Goal: Ask a question: Seek information or help from site administrators or community

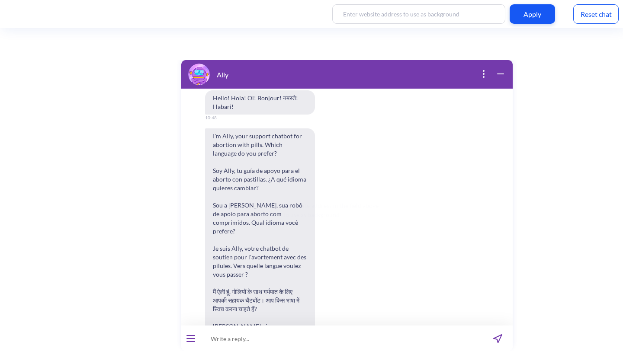
scroll to position [4067, 0]
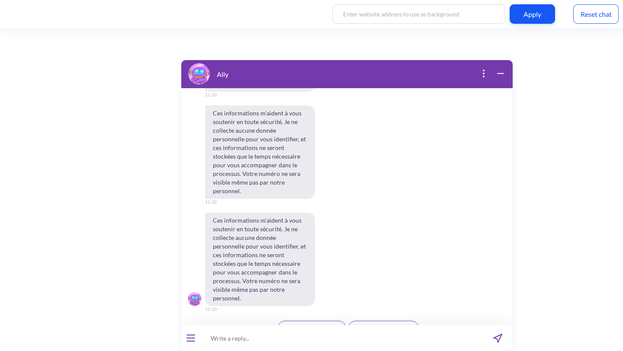
click at [307, 325] on span "Accepter et continuer" at bounding box center [312, 328] width 54 height 7
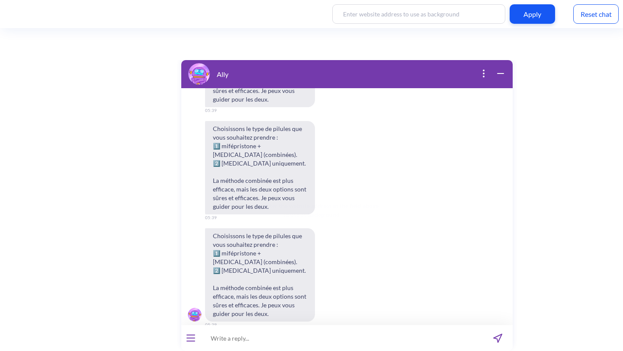
scroll to position [4477, 0]
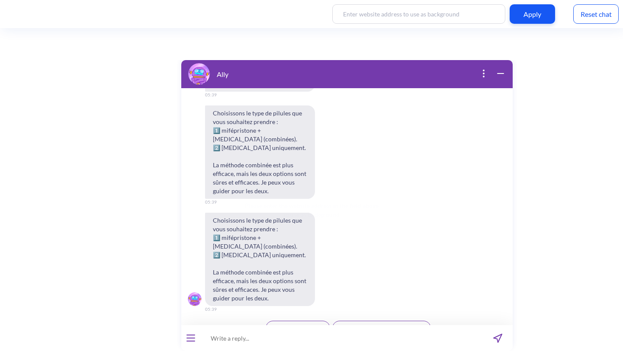
click at [310, 325] on span "1: Pilules combinées" at bounding box center [298, 328] width 50 height 7
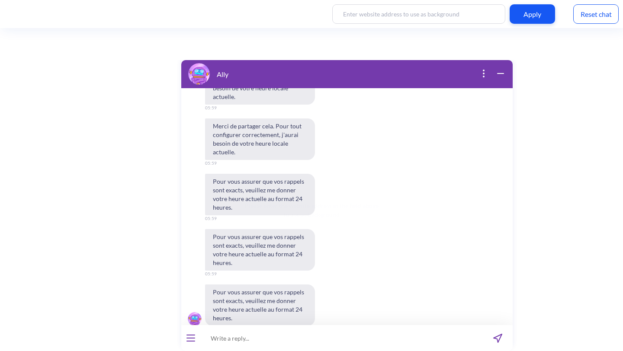
scroll to position [4881, 0]
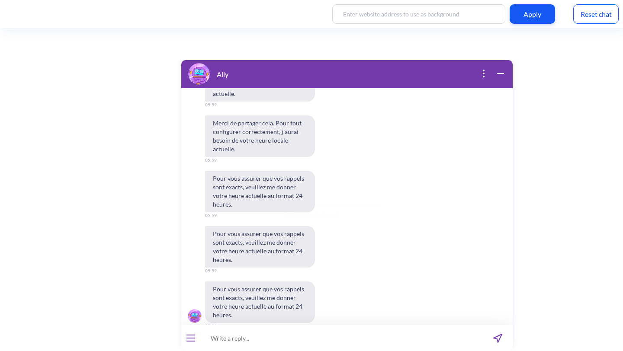
click at [254, 337] on input at bounding box center [341, 338] width 282 height 26
type input "GMT +1"
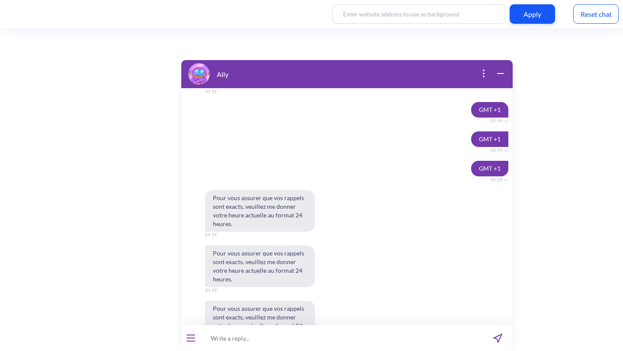
scroll to position [5135, 0]
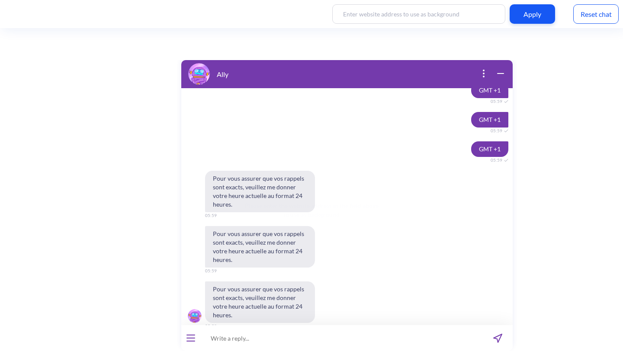
click at [245, 340] on input at bounding box center [341, 338] width 282 height 26
type input "18:00"
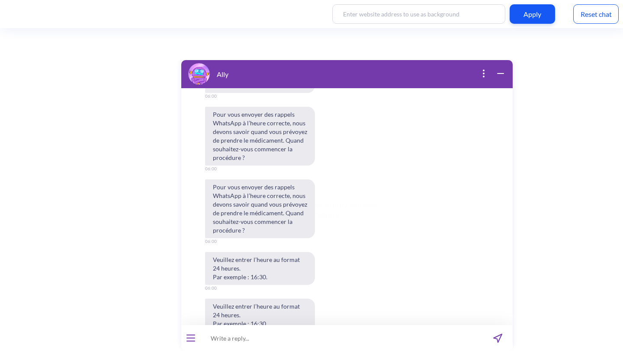
scroll to position [5582, 0]
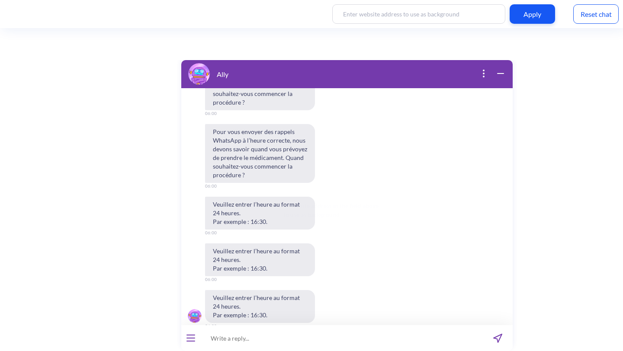
click at [264, 341] on input at bounding box center [341, 338] width 282 height 26
type input "18:30"
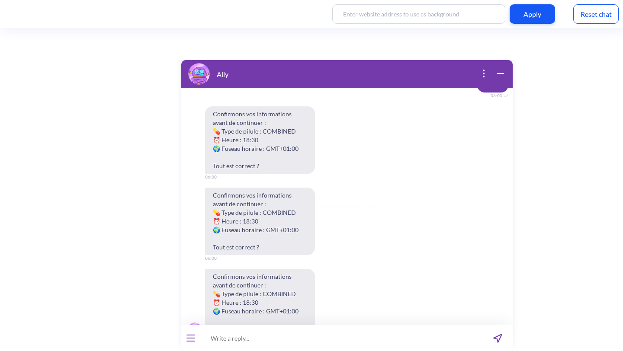
scroll to position [5931, 0]
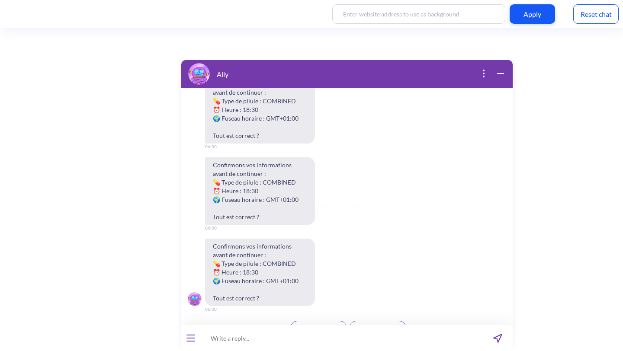
click at [321, 325] on span "Oui, c'est correct" at bounding box center [318, 328] width 42 height 7
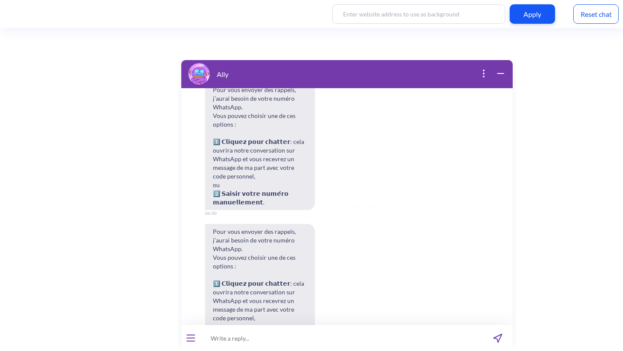
scroll to position [6419, 0]
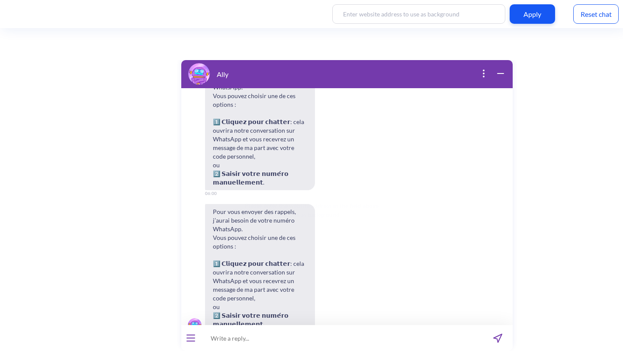
click at [319, 347] on button "Cliquer pour chatter" at bounding box center [314, 354] width 64 height 15
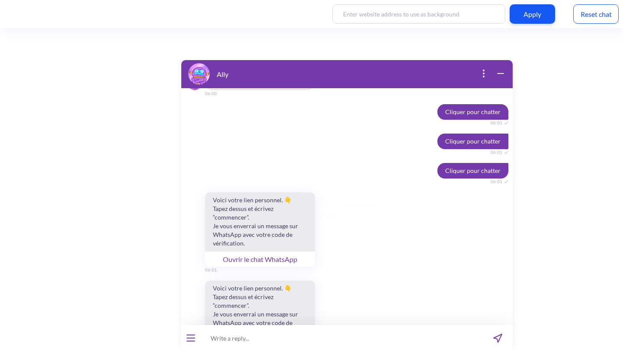
scroll to position [6647, 0]
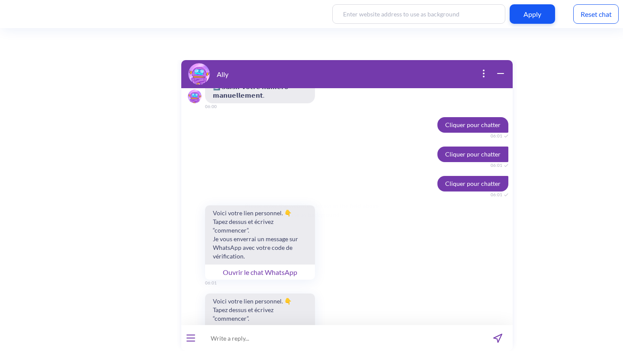
click at [276, 264] on button "Ouvrir le chat WhatsApp" at bounding box center [260, 272] width 110 height 16
click at [246, 343] on input at bounding box center [341, 338] width 282 height 26
paste input "J'ai peur. Est-ce que tout ira bien ?"
type input "J'ai peur. Est-ce que tout ira bien ?"
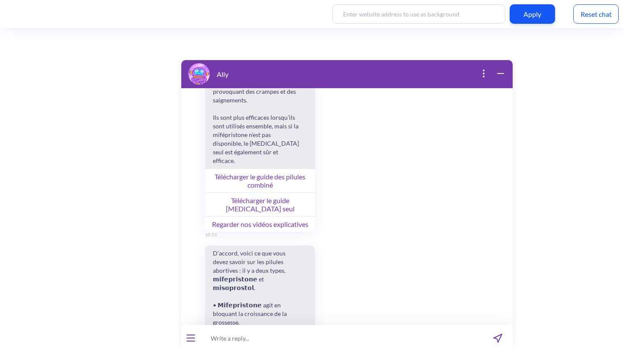
scroll to position [1338, 0]
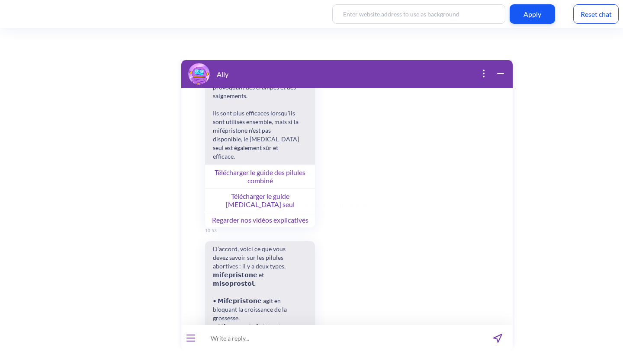
click at [283, 164] on button "Télécharger le guide des pilules combiné" at bounding box center [260, 176] width 110 height 24
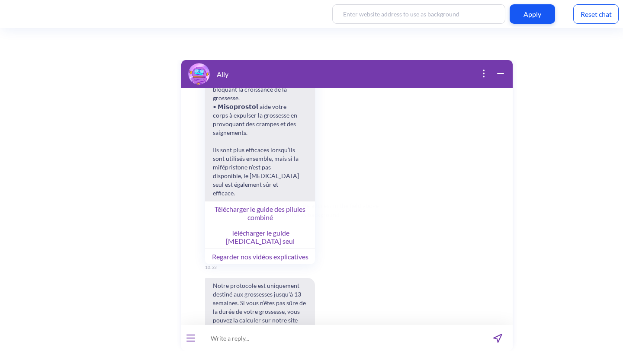
scroll to position [1815, 0]
click at [247, 248] on button "Regarder nos vidéos explicatives" at bounding box center [260, 256] width 110 height 16
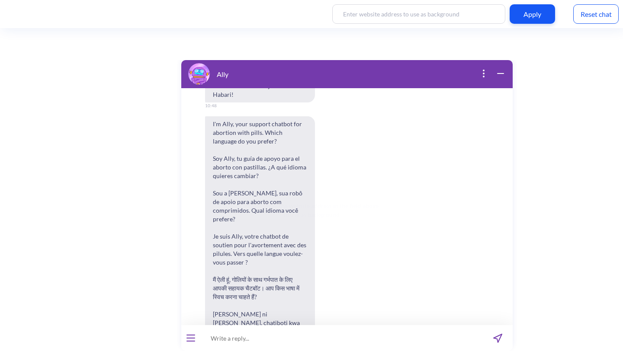
scroll to position [12, 0]
click at [605, 207] on div "Please enter the website address in the field above to use as background" at bounding box center [311, 189] width 623 height 323
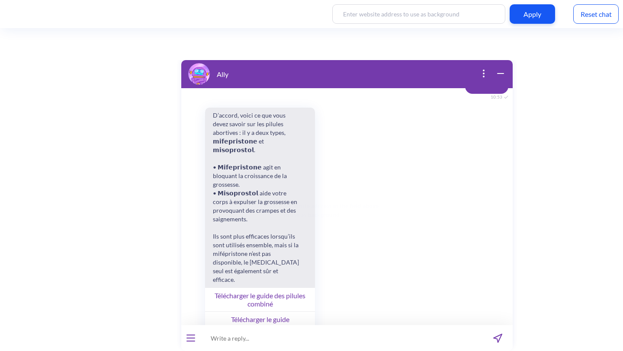
scroll to position [1213, 0]
click at [498, 74] on icon "wrap widget" at bounding box center [500, 74] width 6 height 0
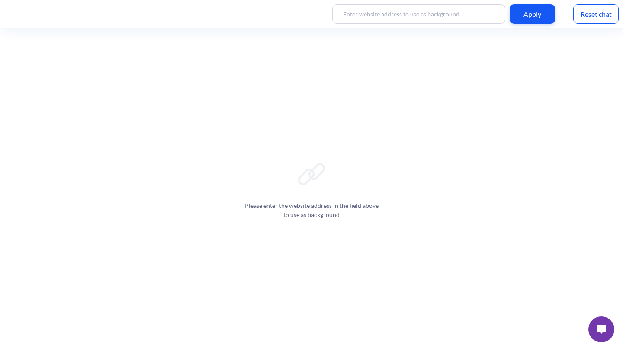
click at [605, 323] on button at bounding box center [601, 330] width 26 height 26
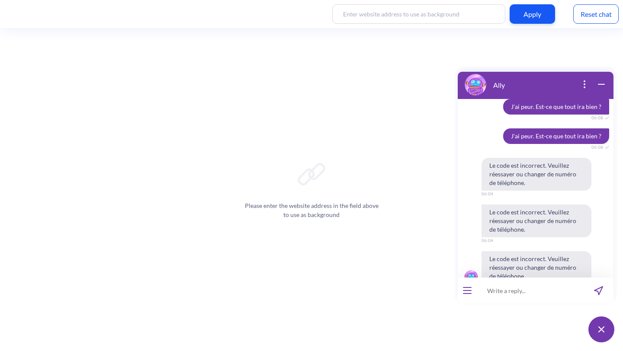
scroll to position [7059, 0]
click at [600, 78] on div "Ally" at bounding box center [536, 85] width 156 height 29
click at [600, 84] on icon "wrap widget" at bounding box center [601, 84] width 6 height 0
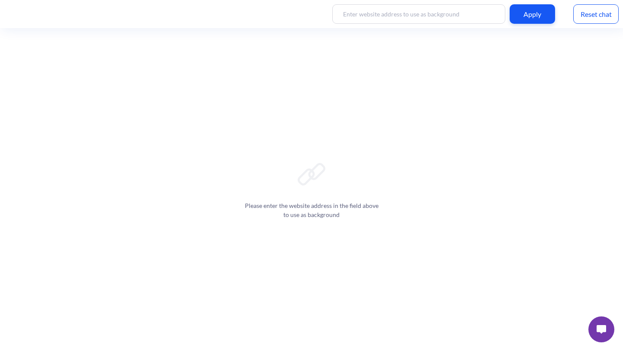
click at [606, 333] on img at bounding box center [602, 329] width 10 height 9
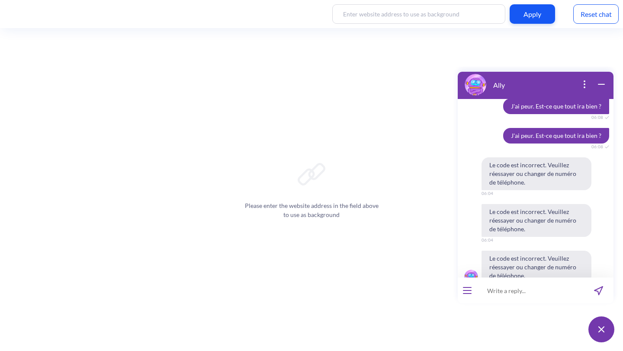
click at [585, 89] on icon "open popup" at bounding box center [584, 84] width 10 height 10
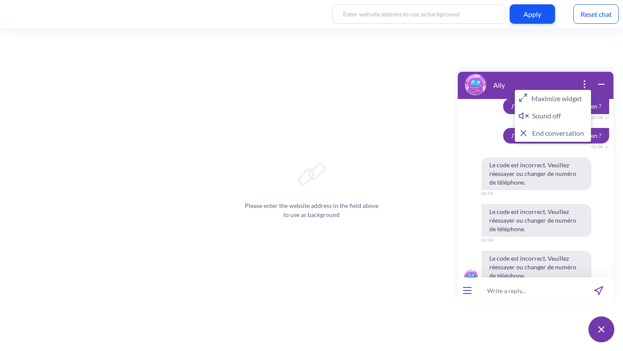
click at [562, 99] on button "Maximize widget" at bounding box center [553, 98] width 76 height 17
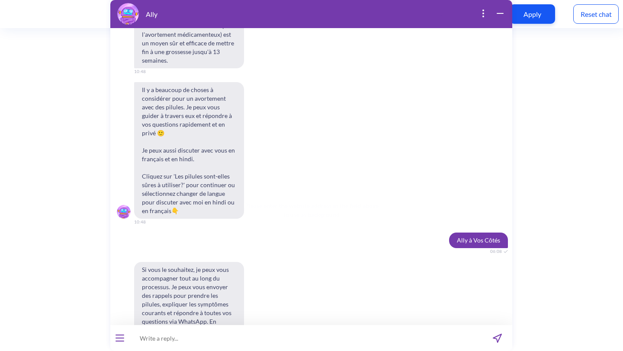
scroll to position [335, 0]
click at [484, 18] on icon "open popup" at bounding box center [483, 13] width 10 height 10
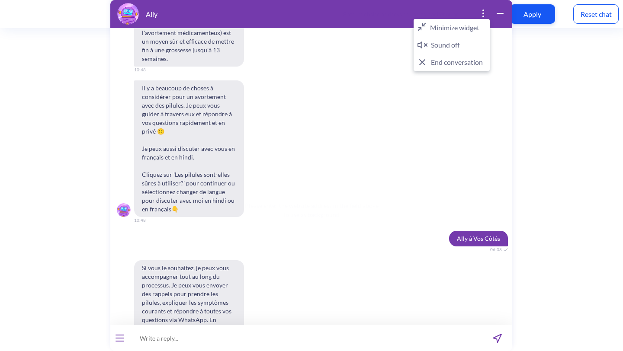
click at [467, 63] on button "End conversation" at bounding box center [452, 62] width 76 height 17
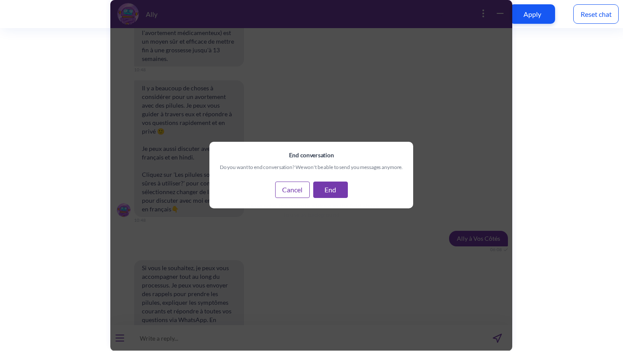
click at [301, 190] on button "Cancel" at bounding box center [292, 190] width 35 height 16
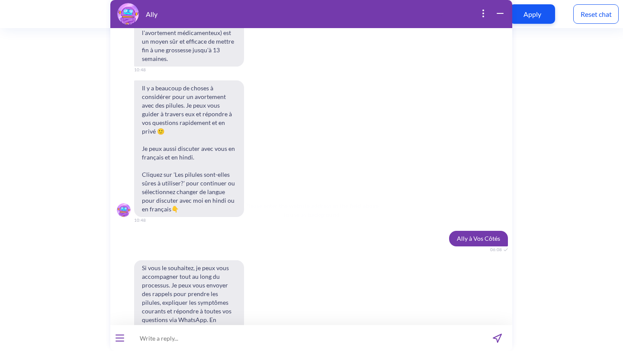
click at [603, 18] on div "Reset chat" at bounding box center [595, 13] width 45 height 19
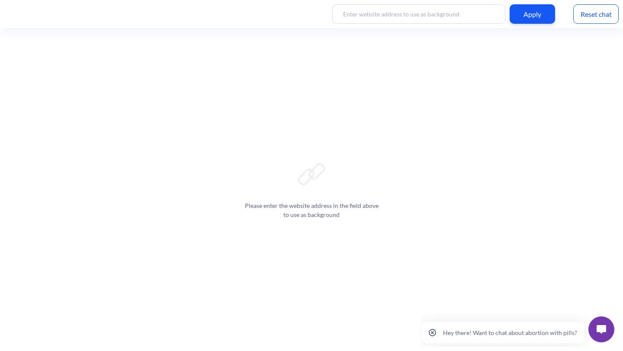
click at [597, 330] on img at bounding box center [602, 329] width 10 height 9
click at [601, 330] on img at bounding box center [602, 329] width 10 height 9
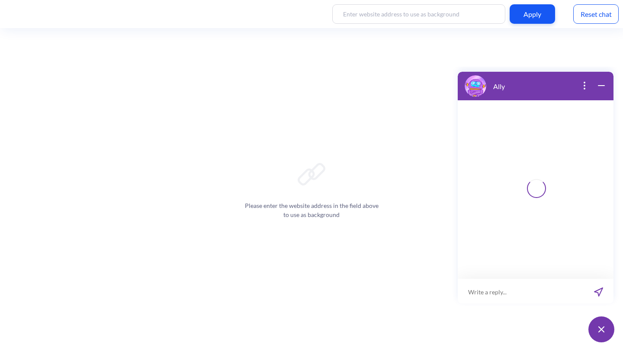
scroll to position [1, 0]
click at [556, 261] on div at bounding box center [536, 188] width 156 height 179
click at [582, 86] on icon "open popup" at bounding box center [584, 84] width 10 height 10
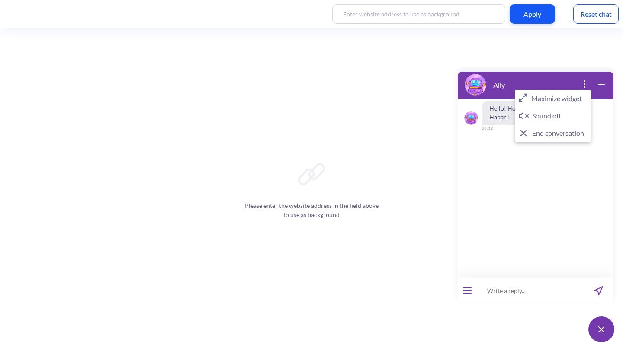
click at [555, 100] on button "Maximize widget" at bounding box center [553, 98] width 76 height 17
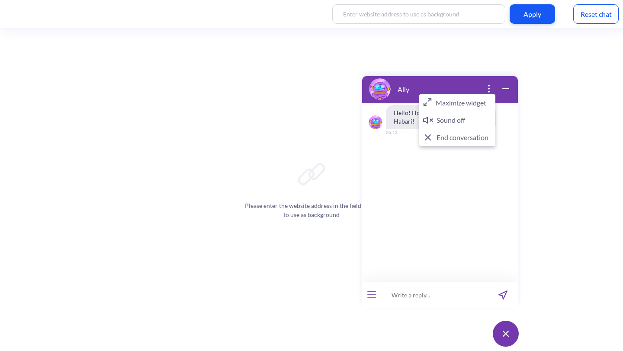
scroll to position [0, 0]
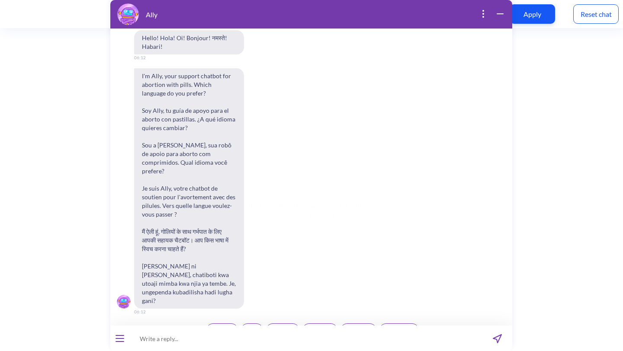
click at [320, 327] on span "Français" at bounding box center [319, 330] width 21 height 7
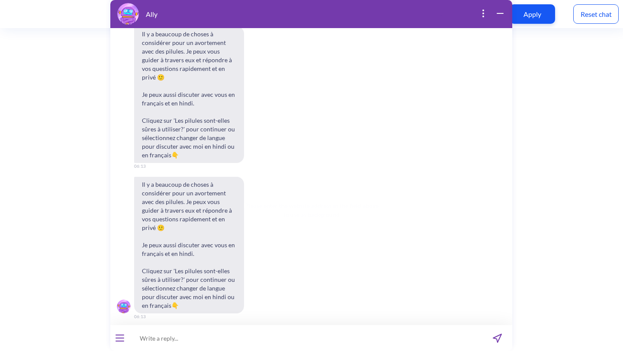
scroll to position [731, 0]
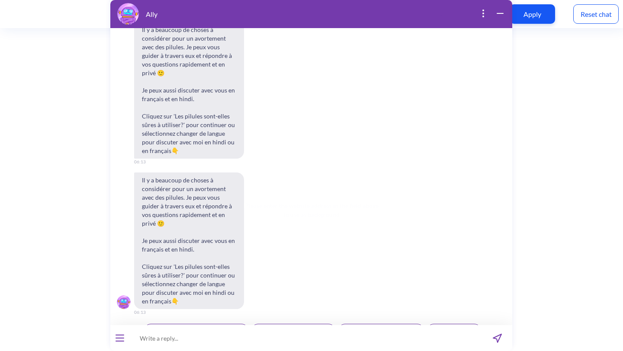
click at [449, 328] on span "Ally à Vos Côtés" at bounding box center [454, 331] width 40 height 7
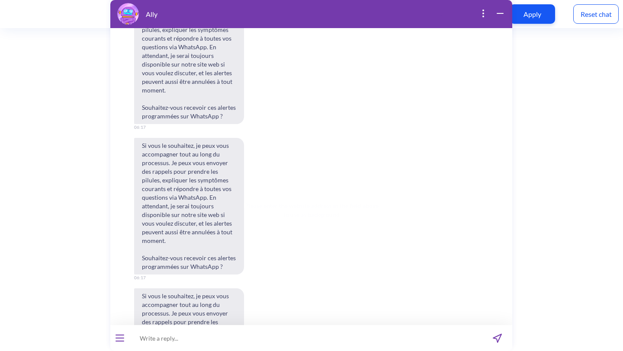
scroll to position [1245, 0]
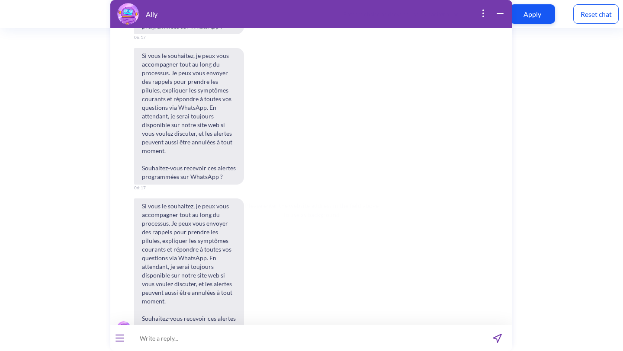
click at [290, 350] on button "Oui" at bounding box center [299, 357] width 24 height 15
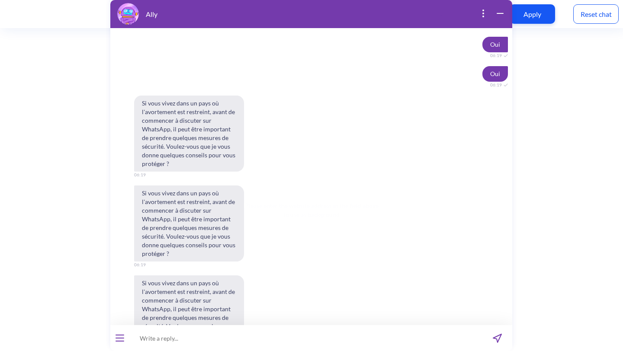
scroll to position [1603, 0]
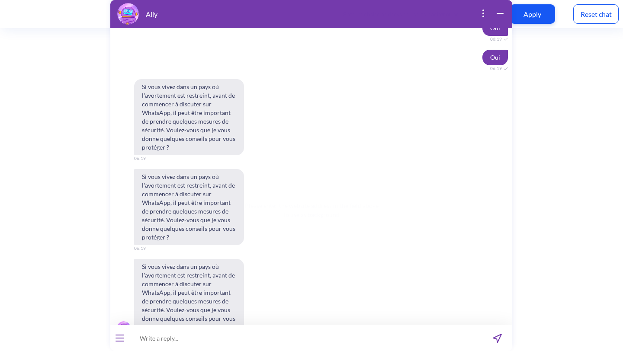
click at [298, 351] on span "Oui" at bounding box center [298, 357] width 9 height 7
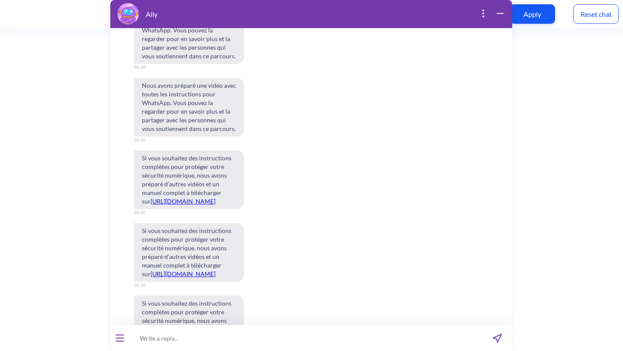
scroll to position [2605, 0]
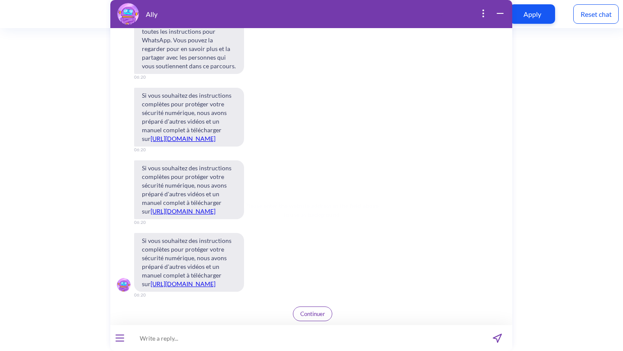
click at [309, 316] on span "Continuer" at bounding box center [312, 314] width 25 height 7
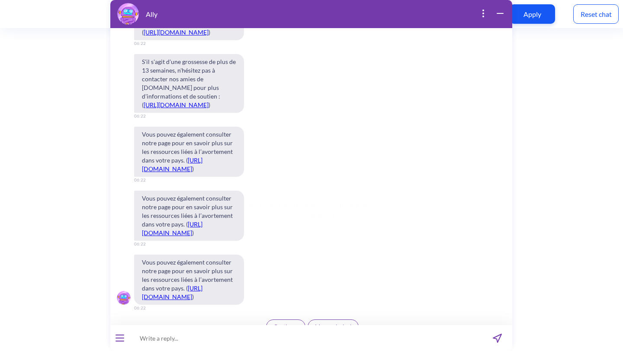
scroll to position [4095, 0]
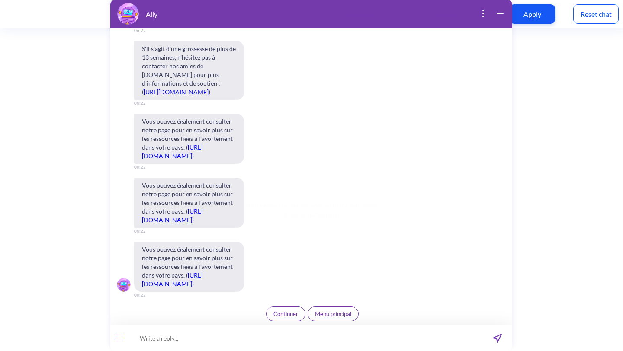
click at [280, 313] on span "Continuer" at bounding box center [285, 314] width 25 height 7
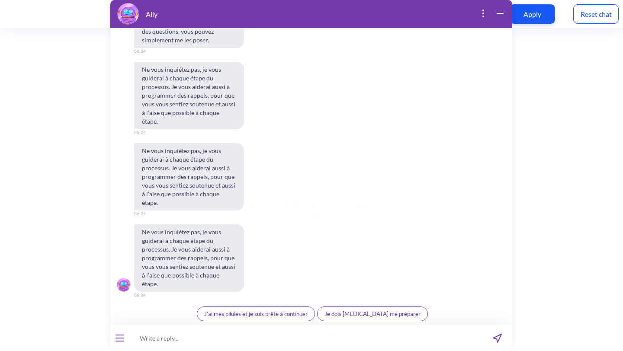
scroll to position [5274, 0]
